Goal: Information Seeking & Learning: Learn about a topic

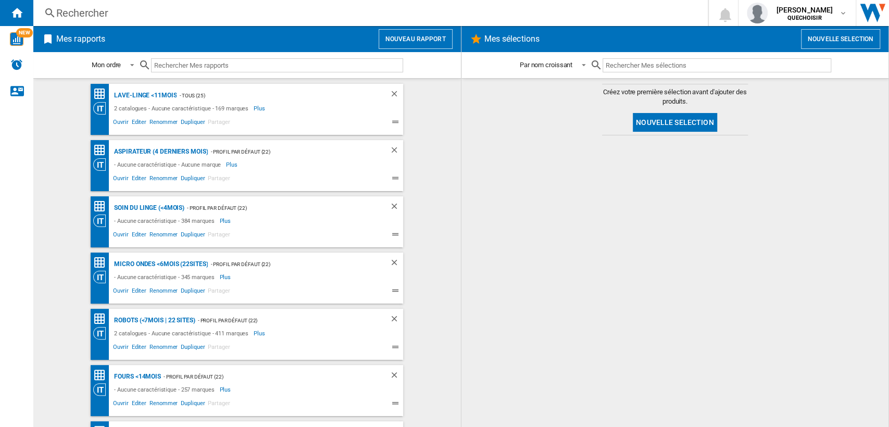
click at [282, 12] on div "Rechercher" at bounding box center [368, 13] width 624 height 15
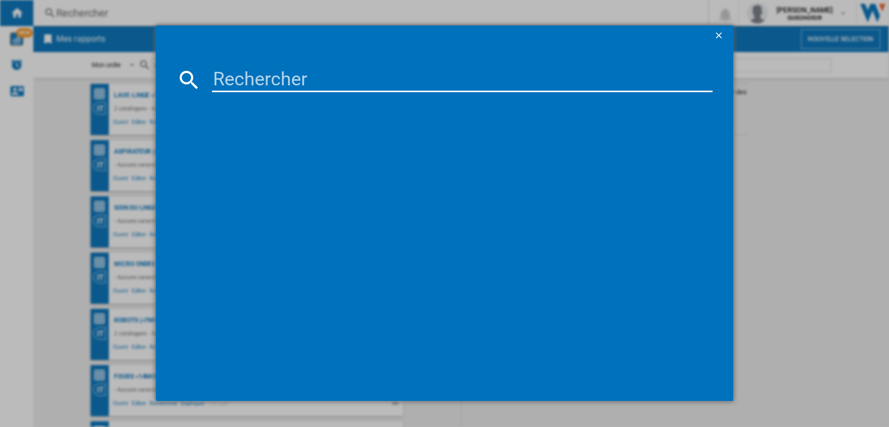
click at [283, 78] on input at bounding box center [462, 79] width 501 height 25
type input "wti3"
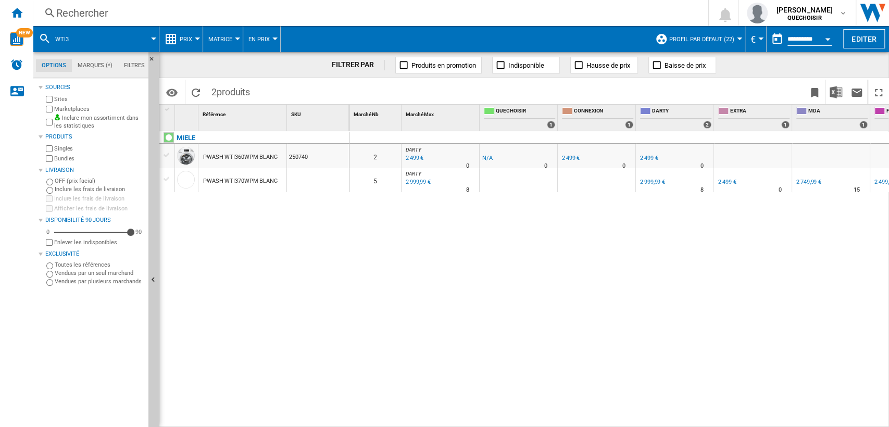
click at [71, 109] on label "Marketplaces" at bounding box center [99, 109] width 90 height 8
click at [58, 159] on label "Bundles" at bounding box center [99, 159] width 90 height 8
click at [226, 41] on span "Matrice" at bounding box center [220, 39] width 24 height 7
click at [229, 89] on span "Classement" at bounding box center [232, 89] width 43 height 9
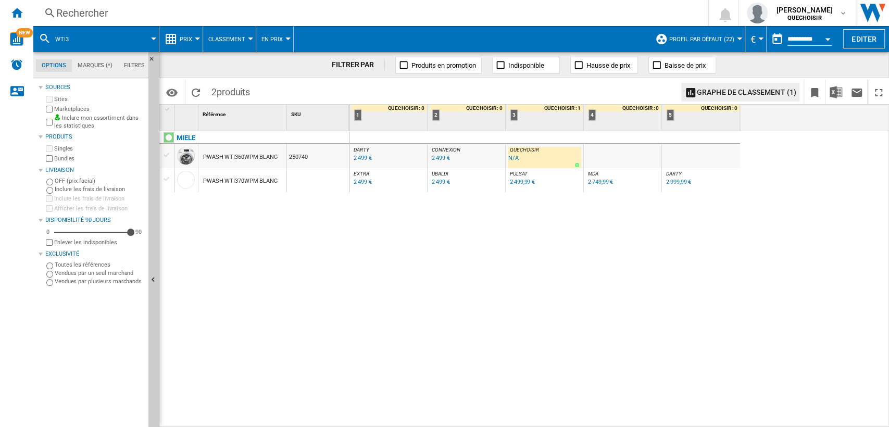
click at [240, 180] on div "PWASH WTI370WPM BLANC" at bounding box center [240, 181] width 74 height 24
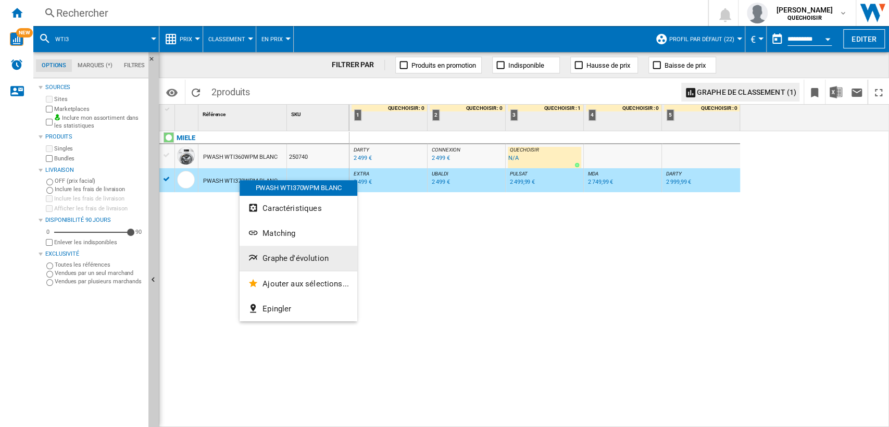
click at [287, 255] on span "Graphe d'évolution" at bounding box center [295, 258] width 66 height 9
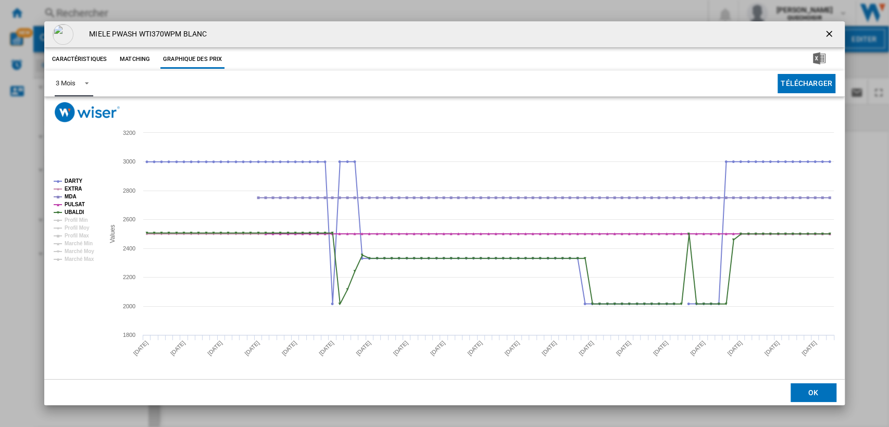
click at [79, 87] on span "Product popup" at bounding box center [84, 82] width 12 height 9
click at [81, 109] on md-option "6 Mois" at bounding box center [82, 108] width 71 height 25
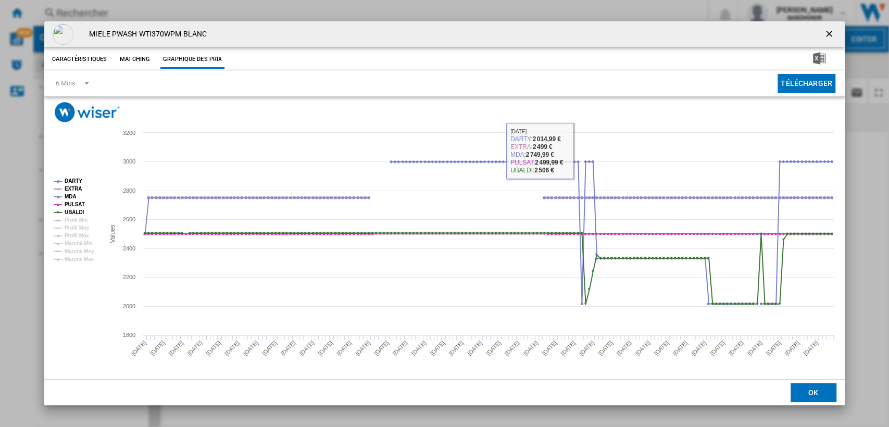
click at [828, 37] on ng-md-icon "getI18NText('BUTTONS.CLOSE_DIALOG')" at bounding box center [830, 35] width 12 height 12
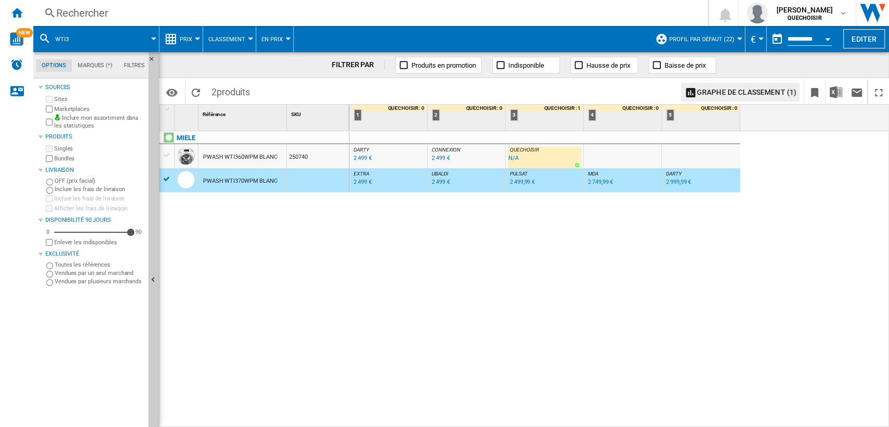
click at [239, 9] on div "Rechercher" at bounding box center [368, 13] width 624 height 15
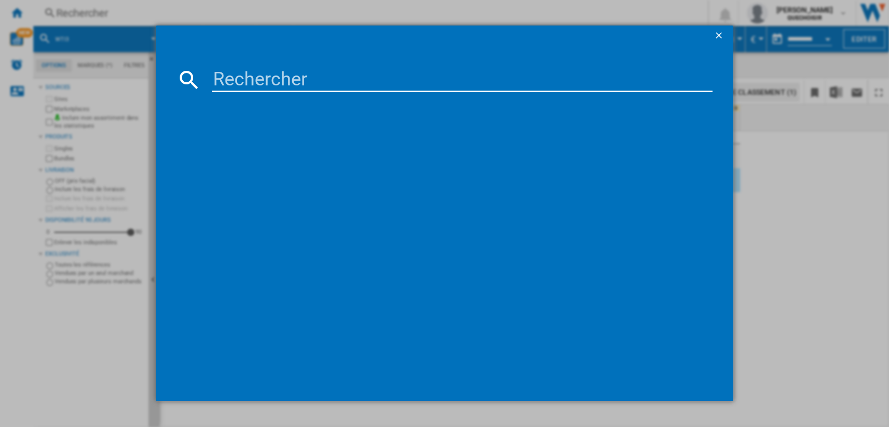
type input "WPD 2836W ADS"
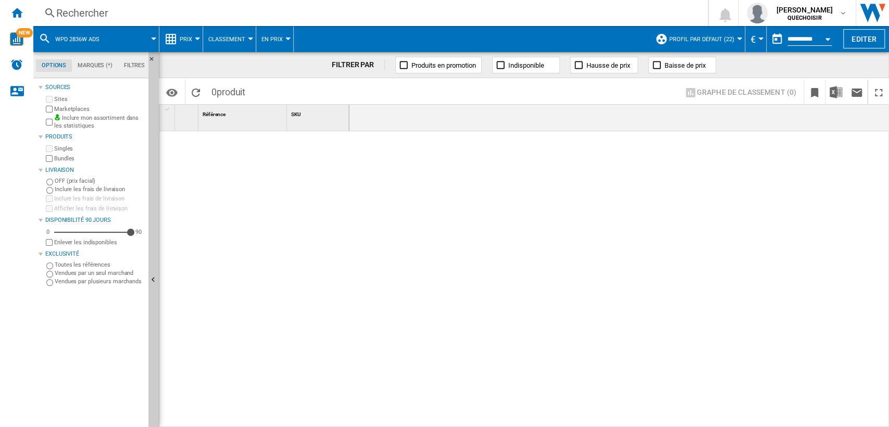
click at [334, 12] on div "Rechercher" at bounding box center [368, 13] width 624 height 15
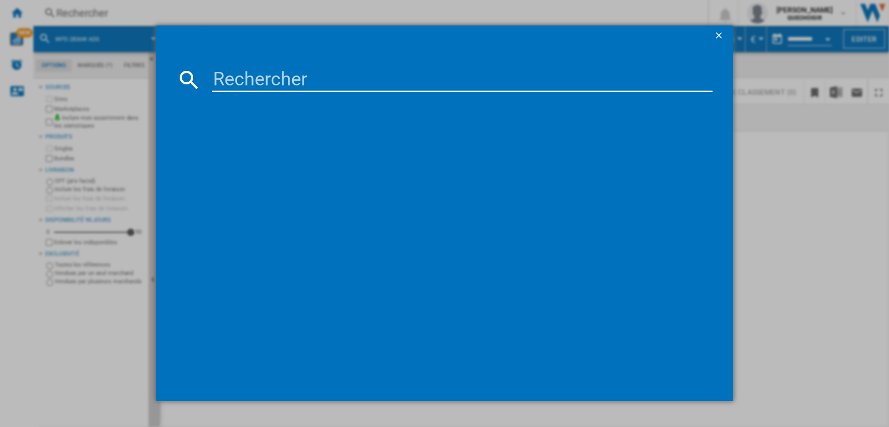
click at [315, 68] on input at bounding box center [462, 79] width 501 height 25
drag, startPoint x: 282, startPoint y: 77, endPoint x: 536, endPoint y: 81, distance: 254.2
click at [536, 81] on input "WPD 2836W ADS" at bounding box center [462, 79] width 501 height 25
type input "WPD 28"
